Goal: Find specific page/section

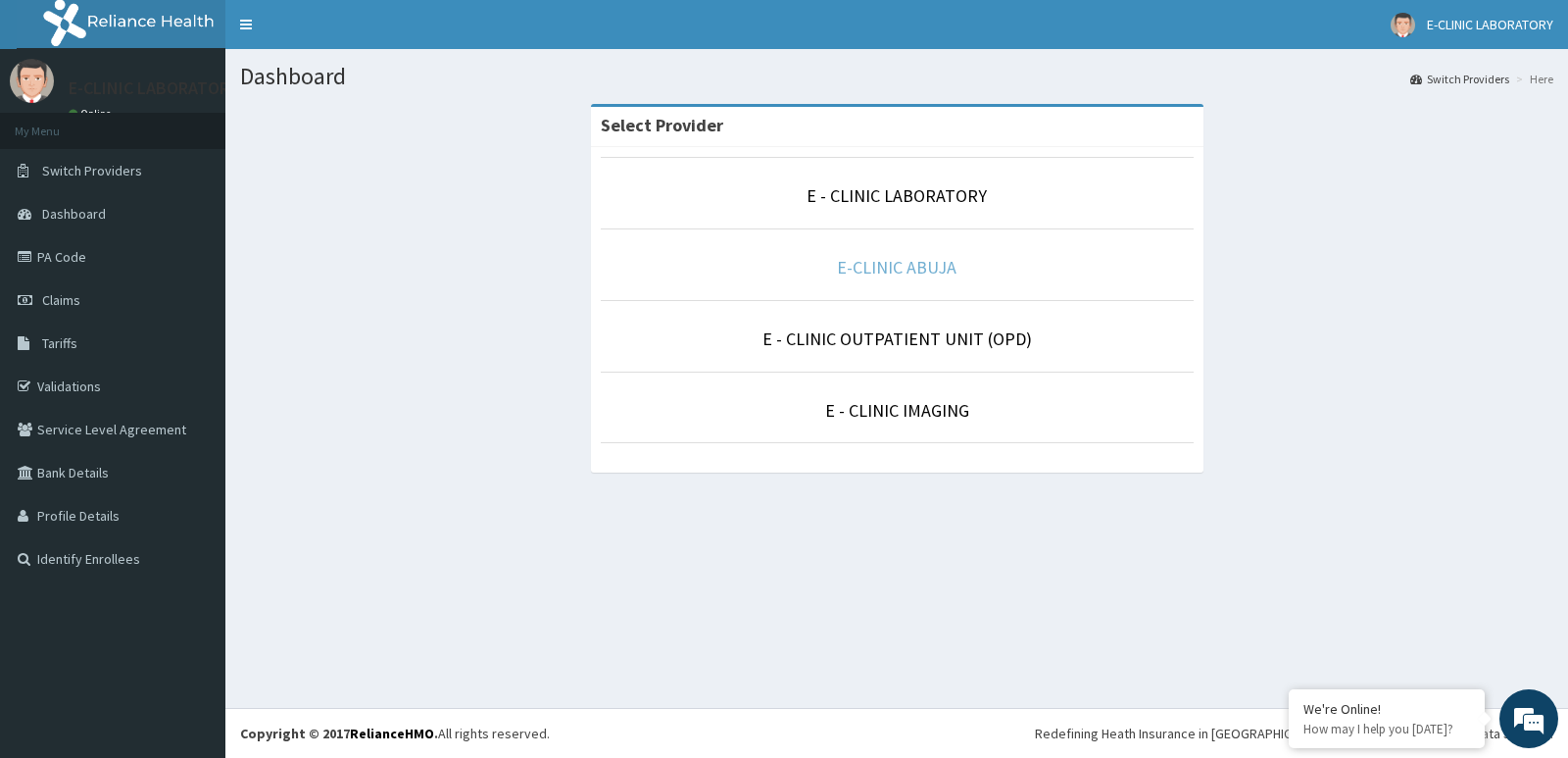
click at [906, 259] on link "E-CLINIC ABUJA" at bounding box center [896, 267] width 120 height 23
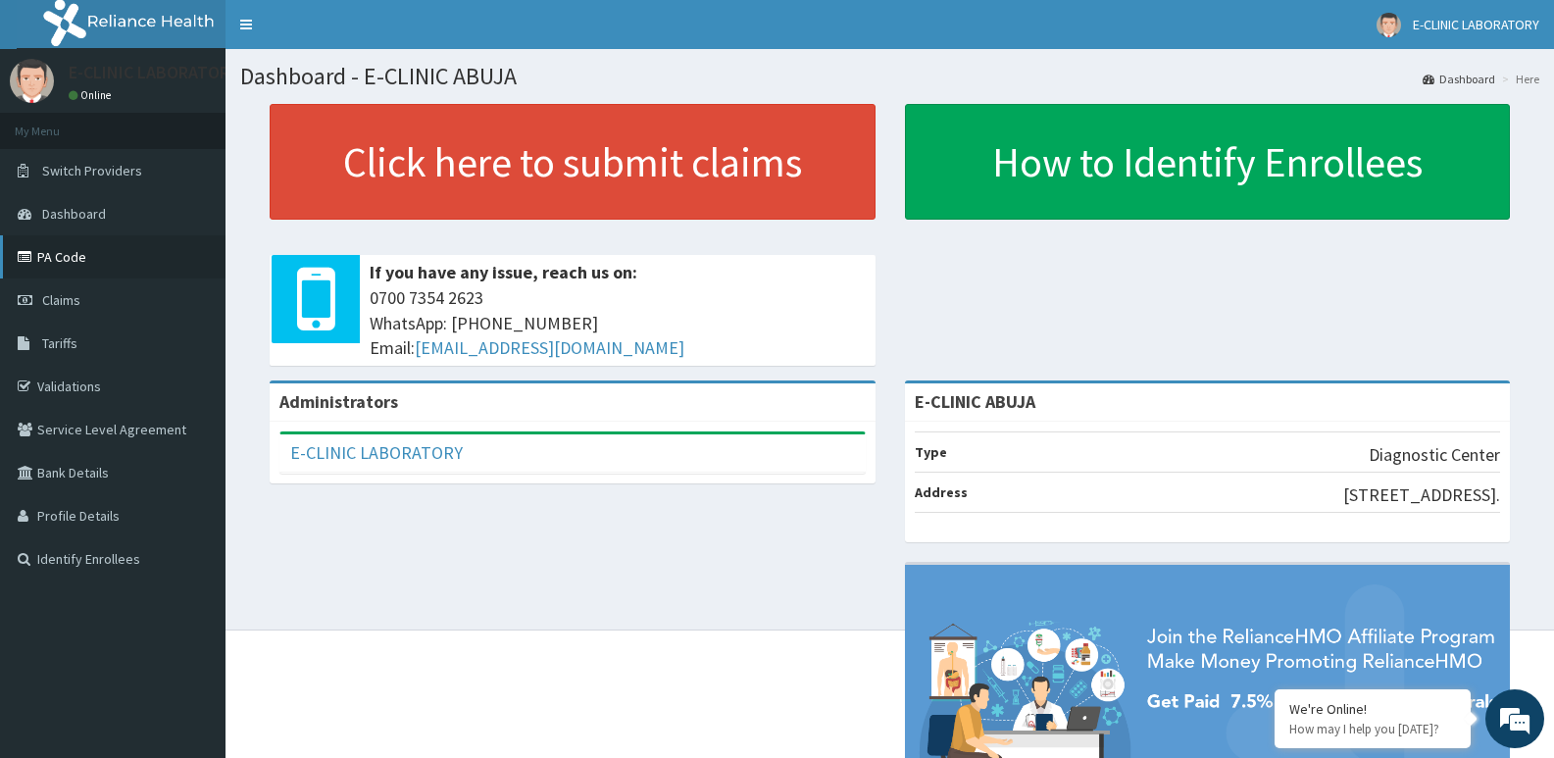
click at [71, 248] on link "PA Code" at bounding box center [112, 256] width 225 height 43
